Goal: Entertainment & Leisure: Consume media (video, audio)

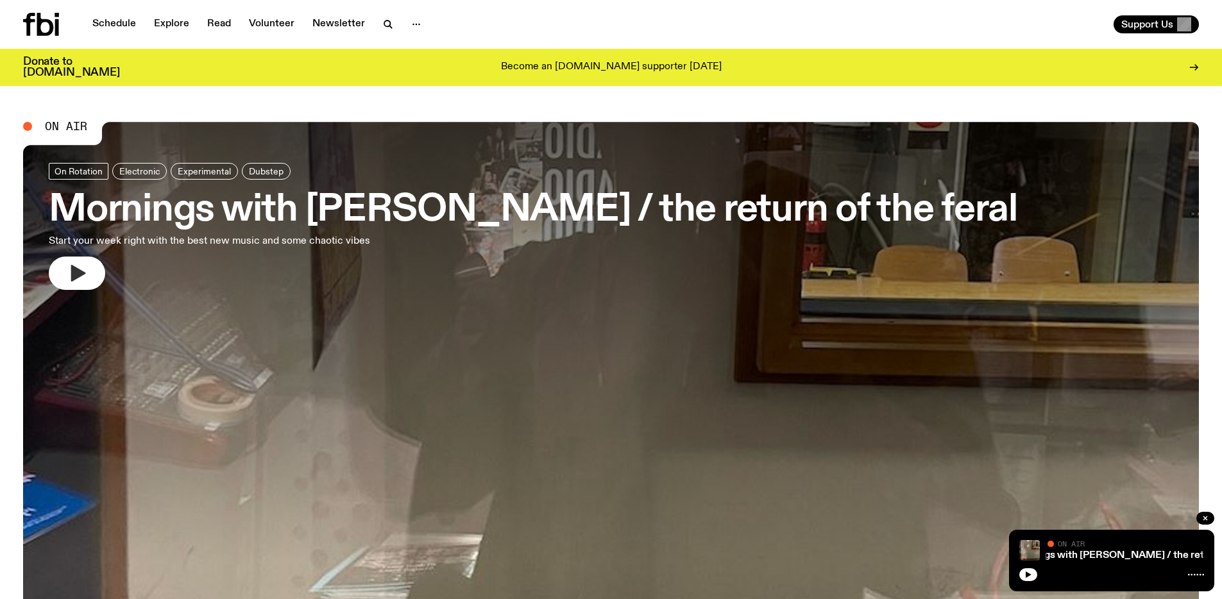
click at [78, 276] on icon "button" at bounding box center [78, 273] width 15 height 17
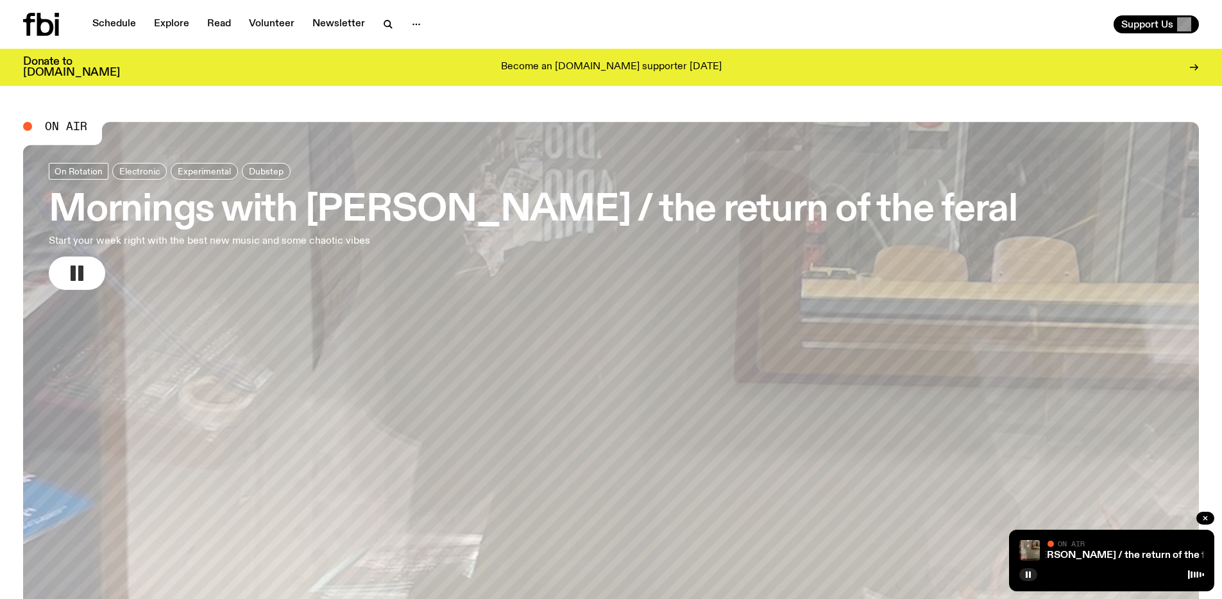
click at [1068, 547] on span "On Air" at bounding box center [1071, 543] width 27 height 8
click at [1074, 554] on link "Mornings with [PERSON_NAME] / the return of the feral" at bounding box center [1087, 555] width 260 height 10
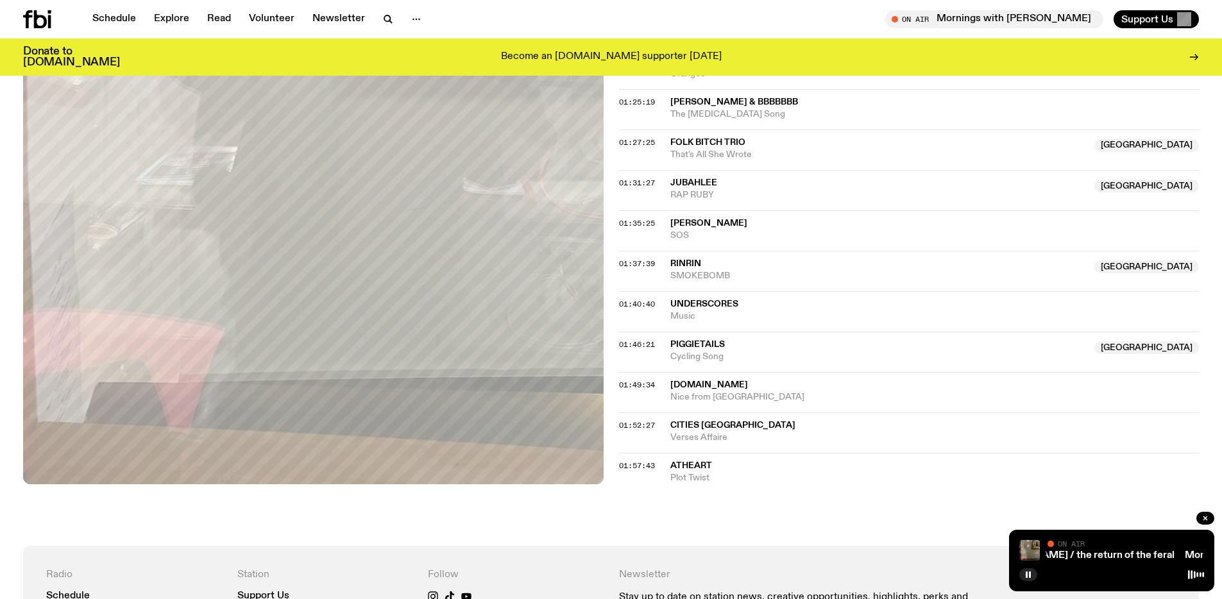
scroll to position [1267, 0]
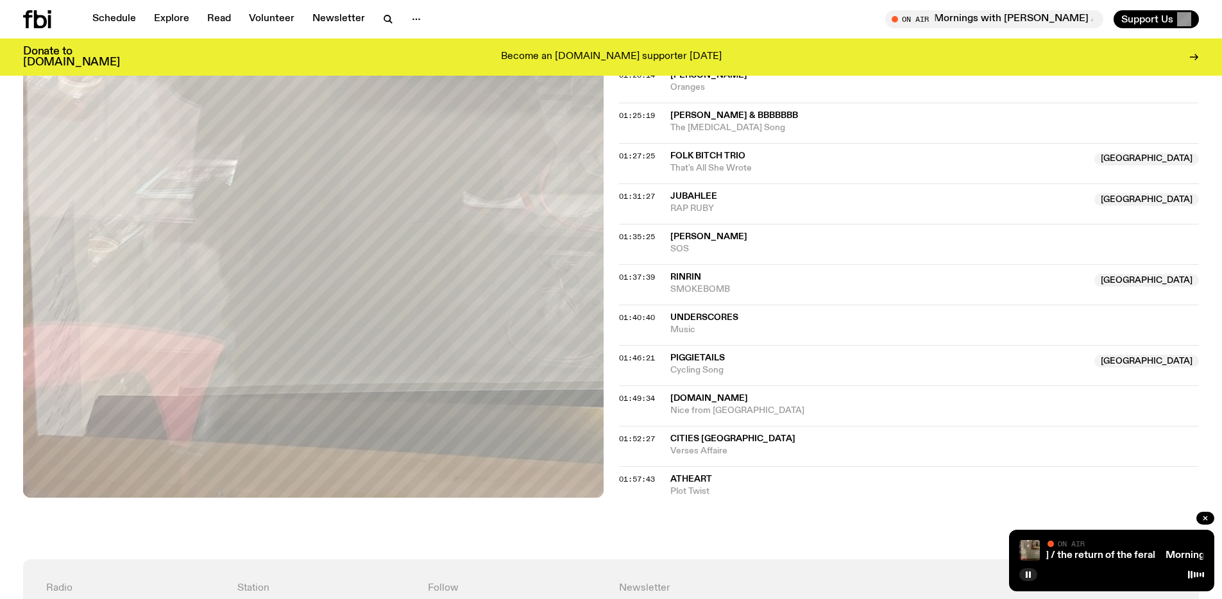
click at [691, 475] on span "AtHeart" at bounding box center [691, 479] width 42 height 9
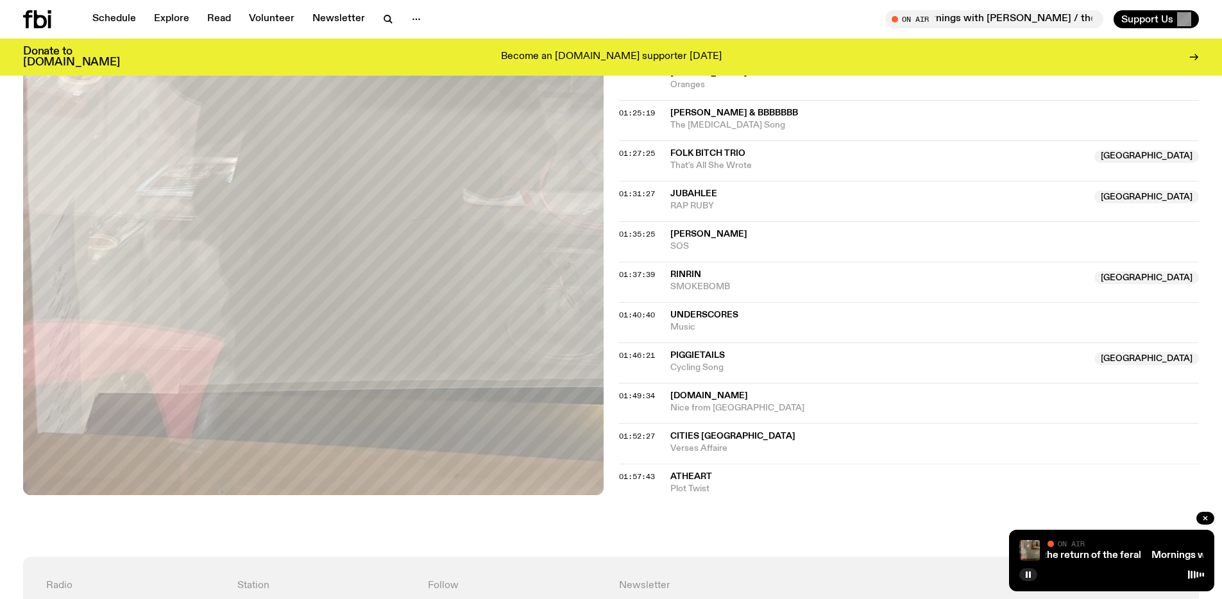
scroll to position [1253, 0]
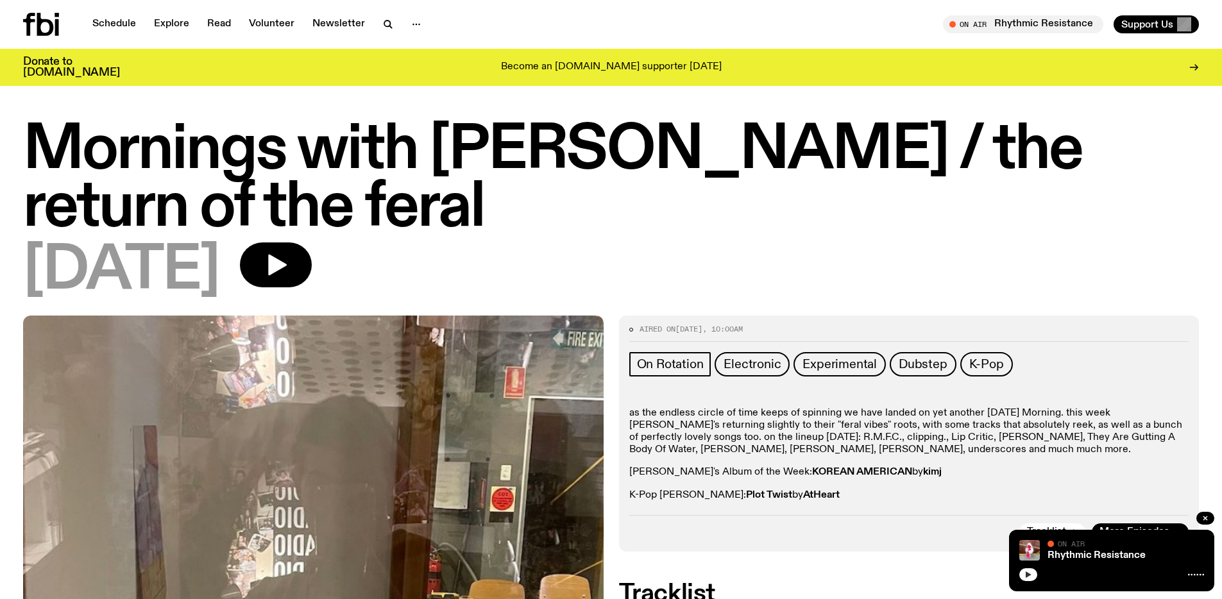
click at [1033, 573] on button "button" at bounding box center [1028, 574] width 18 height 13
click at [115, 20] on link "Schedule" at bounding box center [114, 24] width 59 height 18
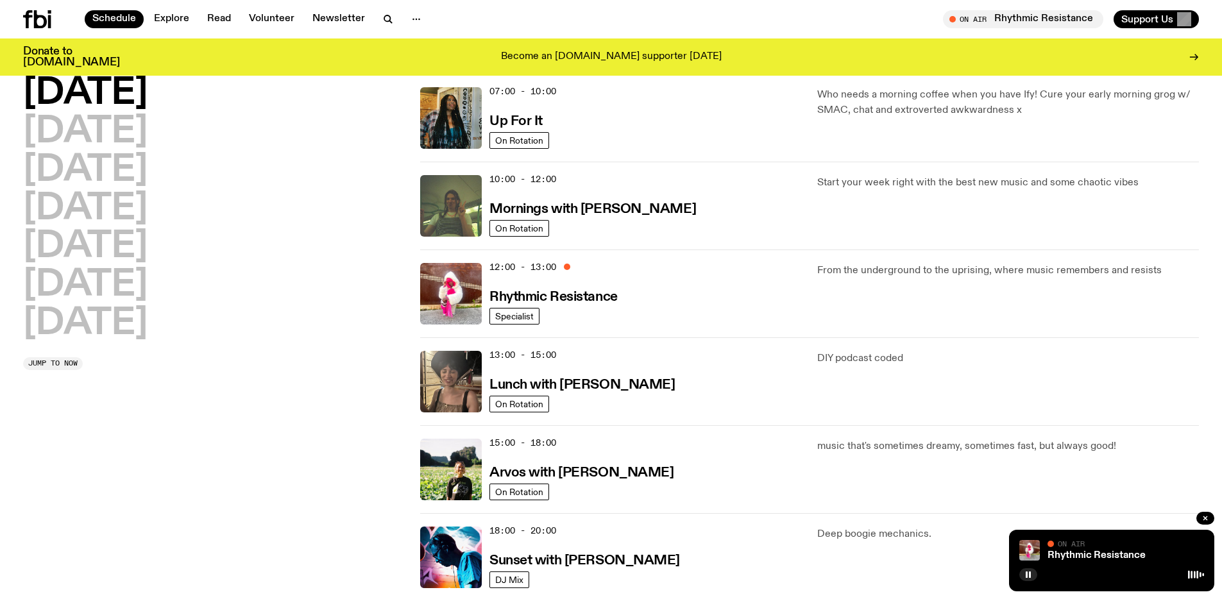
scroll to position [231, 0]
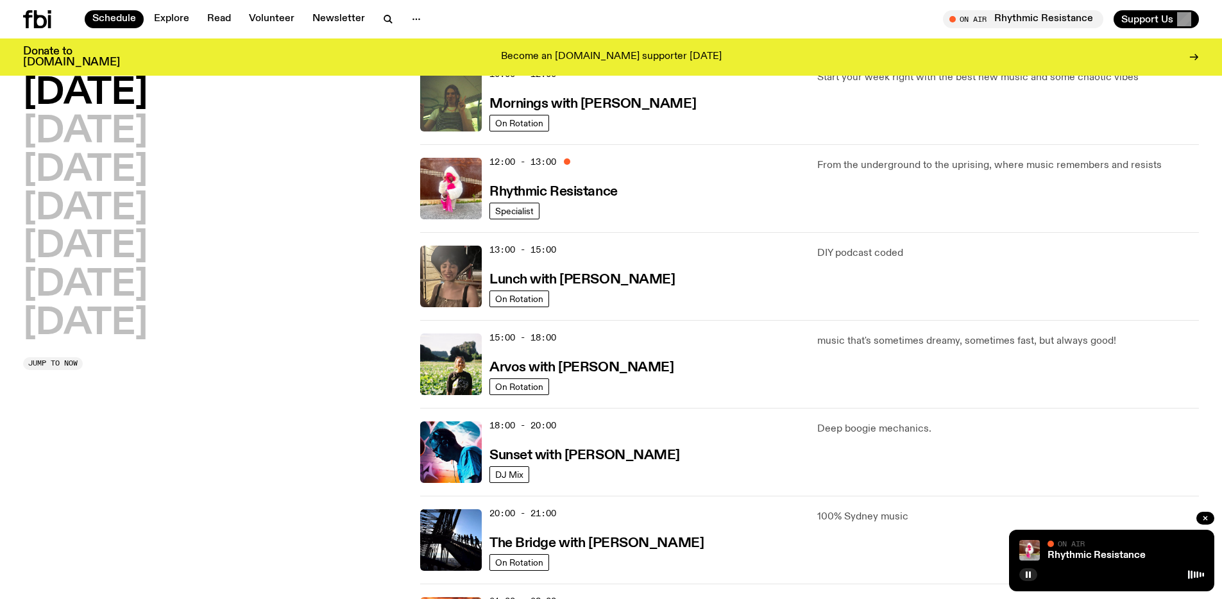
click at [962, 166] on p "From the underground to the uprising, where music remembers and resists" at bounding box center [1008, 165] width 382 height 15
click at [962, 165] on p "From the underground to the uprising, where music remembers and resists" at bounding box center [1008, 165] width 382 height 15
click at [961, 165] on p "From the underground to the uprising, where music remembers and resists" at bounding box center [1008, 165] width 382 height 15
click at [858, 204] on div "From the underground to the uprising, where music remembers and resists" at bounding box center [1008, 189] width 382 height 62
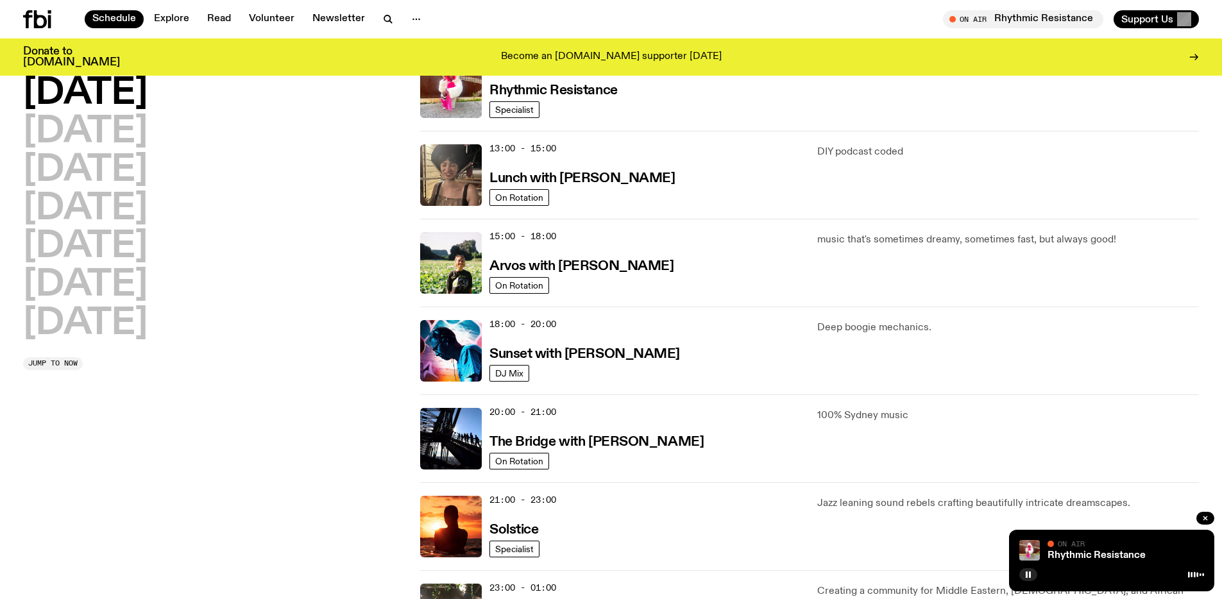
scroll to position [240, 0]
